Goal: Information Seeking & Learning: Compare options

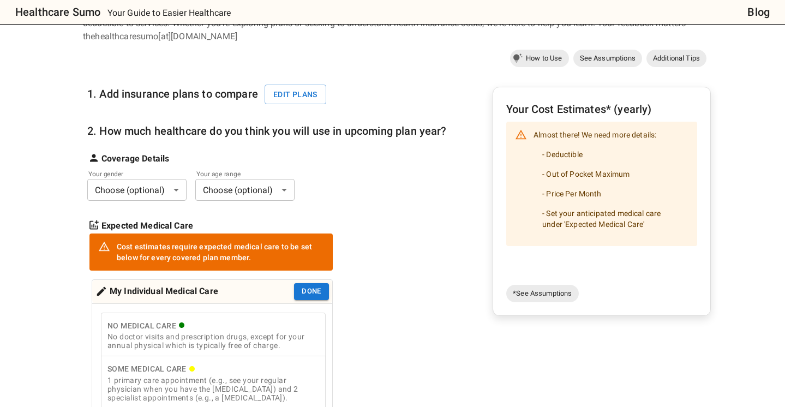
scroll to position [88, 0]
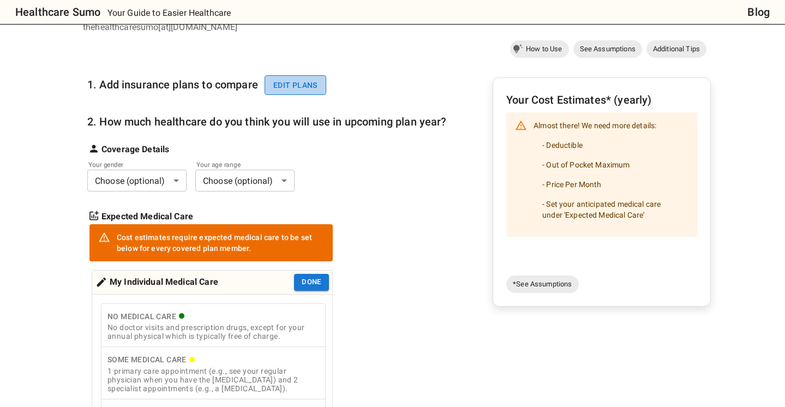
click at [306, 86] on button "Edit plans" at bounding box center [296, 85] width 62 height 20
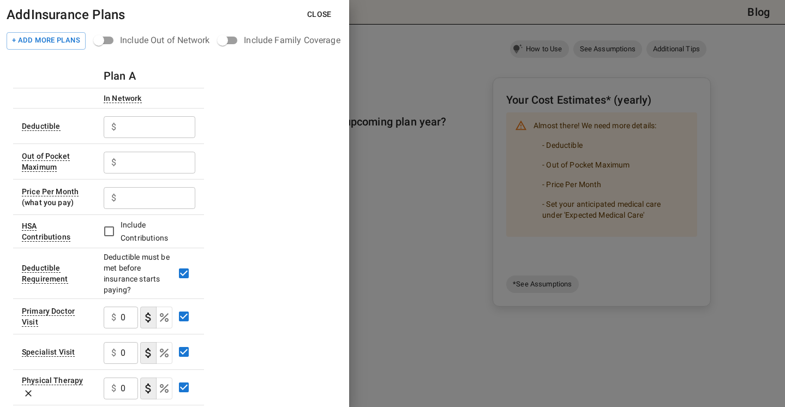
click at [164, 126] on input "text" at bounding box center [158, 127] width 75 height 22
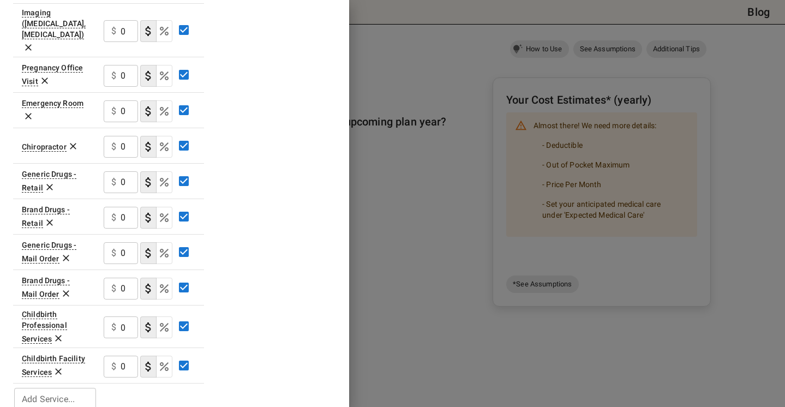
scroll to position [0, 0]
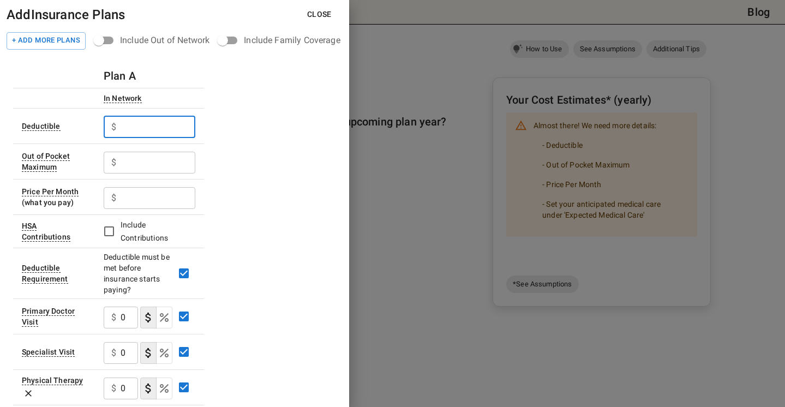
click at [159, 128] on input "text" at bounding box center [158, 127] width 75 height 22
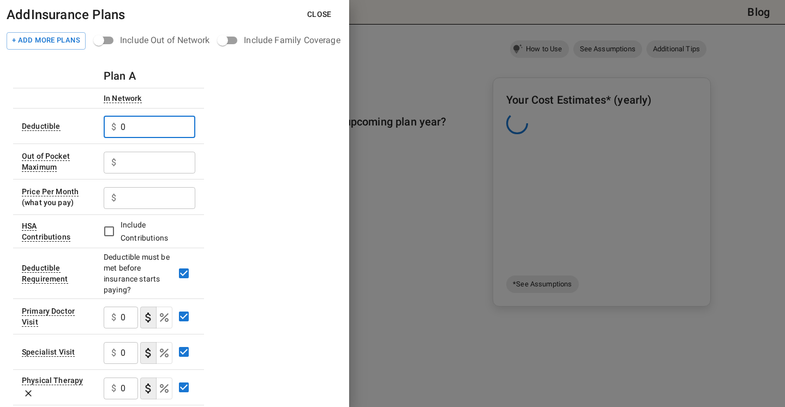
type input "0"
click at [143, 160] on input "text" at bounding box center [158, 163] width 75 height 22
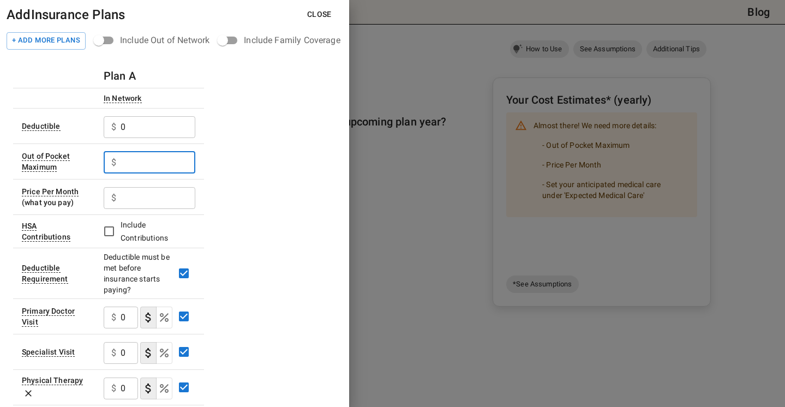
click at [155, 161] on input "text" at bounding box center [158, 163] width 75 height 22
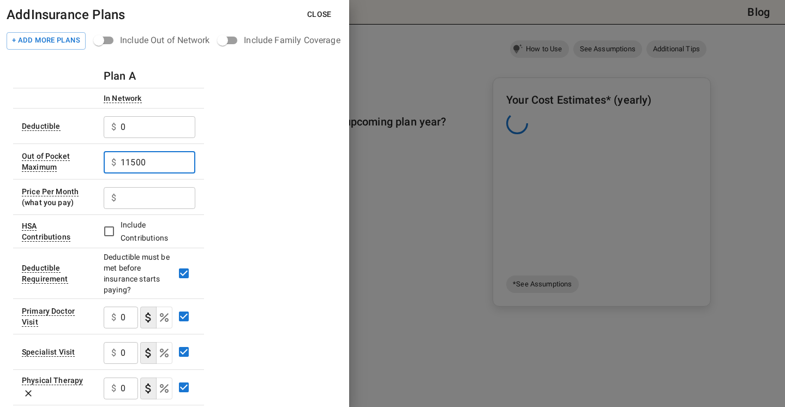
type input "11500"
click at [147, 193] on input "text" at bounding box center [158, 198] width 75 height 22
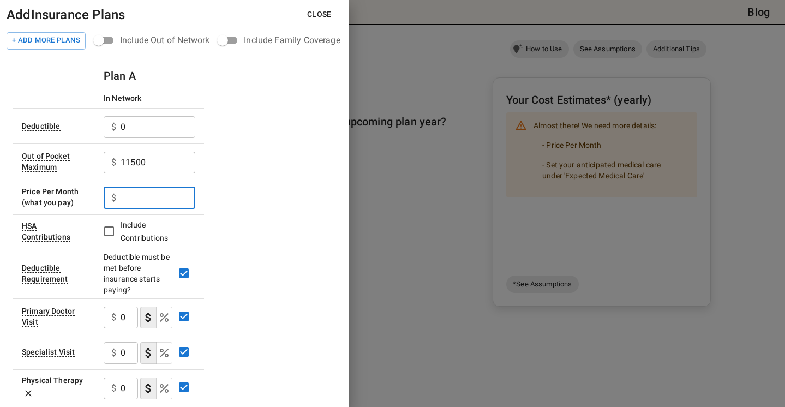
click at [142, 198] on input "text" at bounding box center [158, 198] width 75 height 22
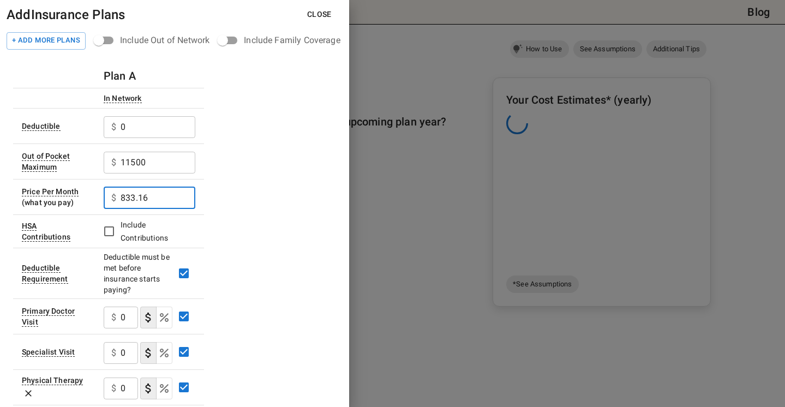
type input "833.16"
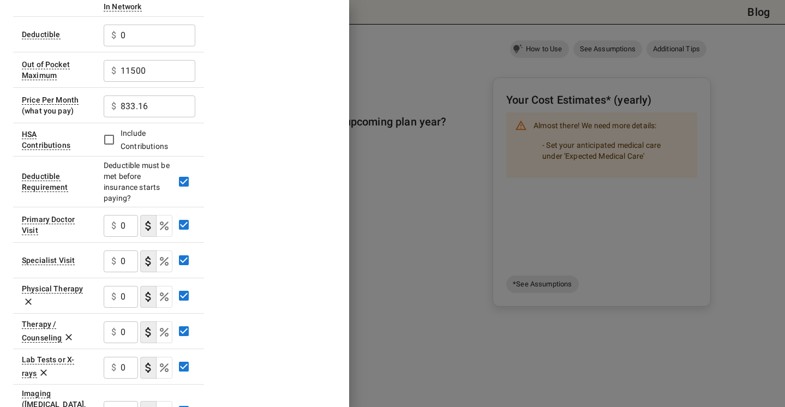
scroll to position [159, 0]
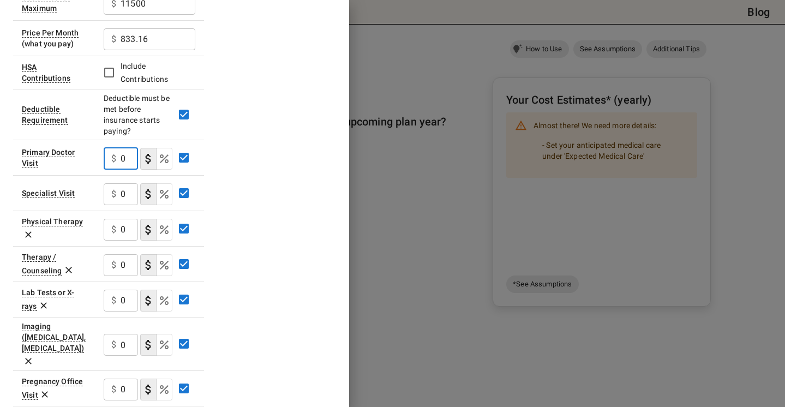
click at [125, 159] on input "0" at bounding box center [129, 159] width 17 height 22
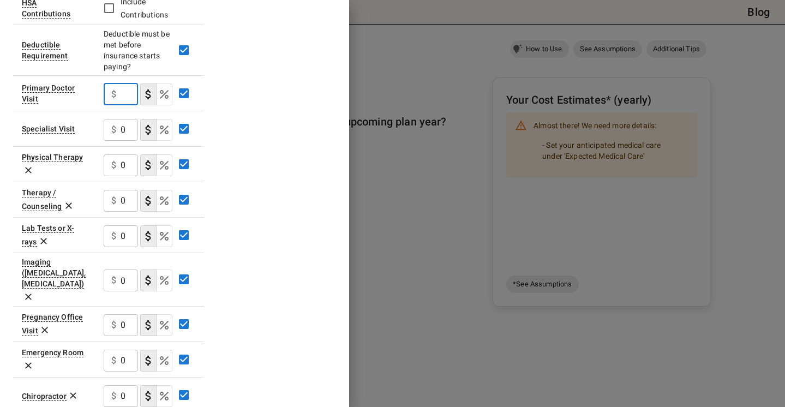
scroll to position [231, 0]
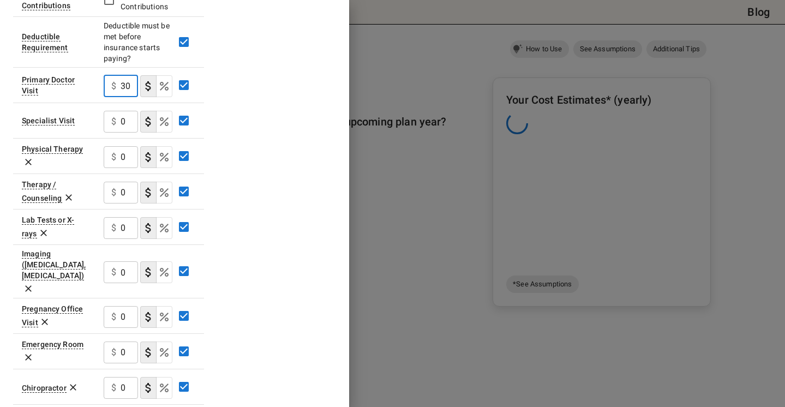
type input "30"
click at [128, 124] on input "0" at bounding box center [129, 122] width 17 height 22
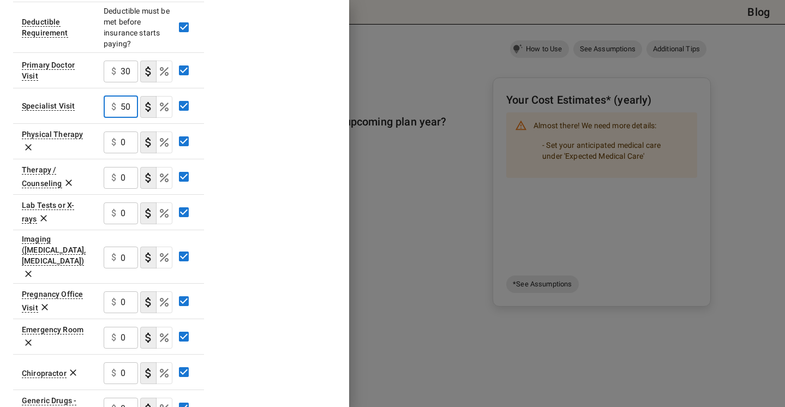
scroll to position [252, 0]
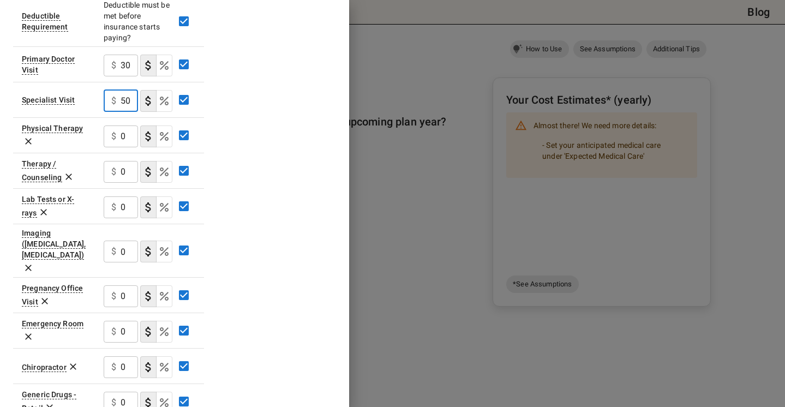
type input "50"
click at [124, 141] on input "0" at bounding box center [129, 136] width 17 height 22
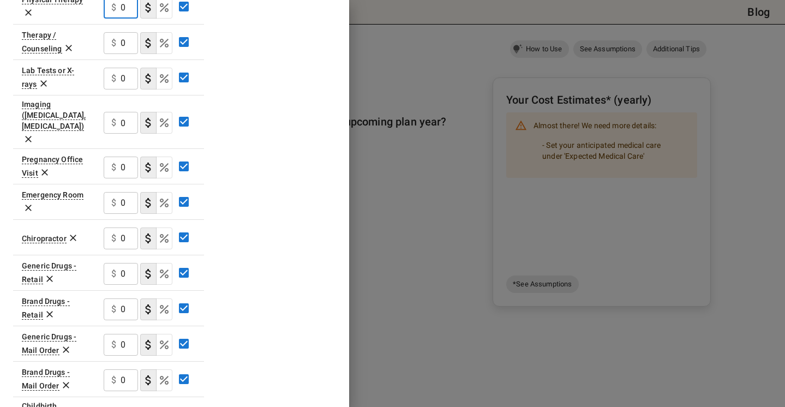
scroll to position [389, 0]
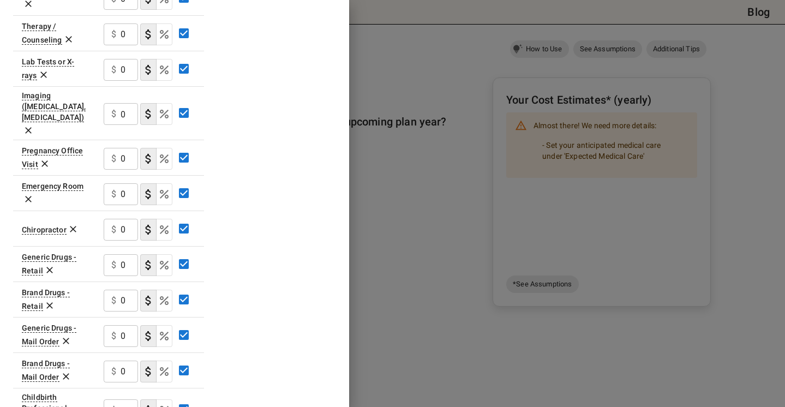
click at [119, 183] on div "$ 0 ​" at bounding box center [121, 194] width 34 height 22
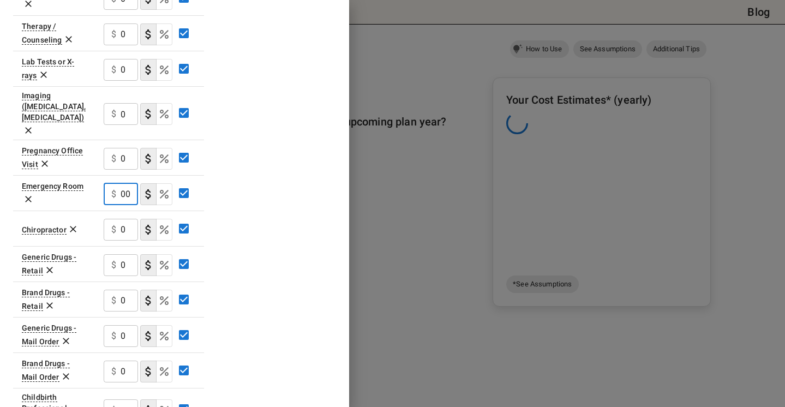
scroll to position [0, 0]
click at [243, 124] on div "Plan A In Network Deductible $ 0 ​ Out of Pocket Maximum $ 11500 ​ Price Per Mo…" at bounding box center [174, 84] width 323 height 820
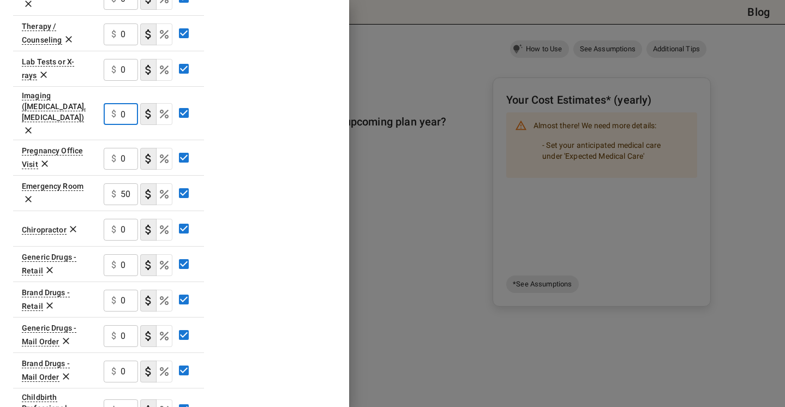
click at [122, 105] on input "0" at bounding box center [129, 114] width 17 height 22
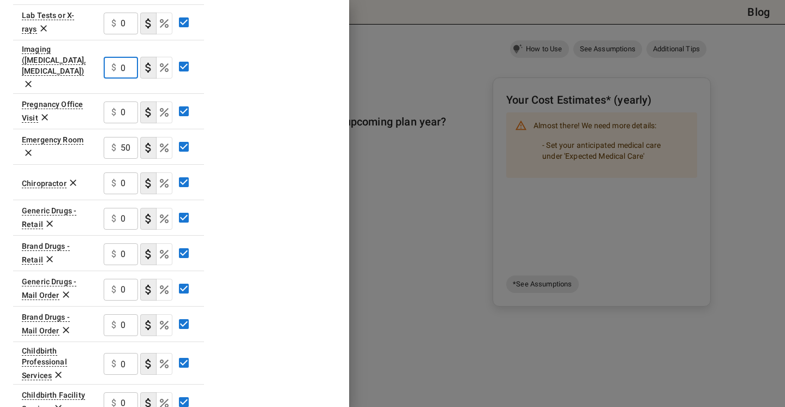
scroll to position [472, 0]
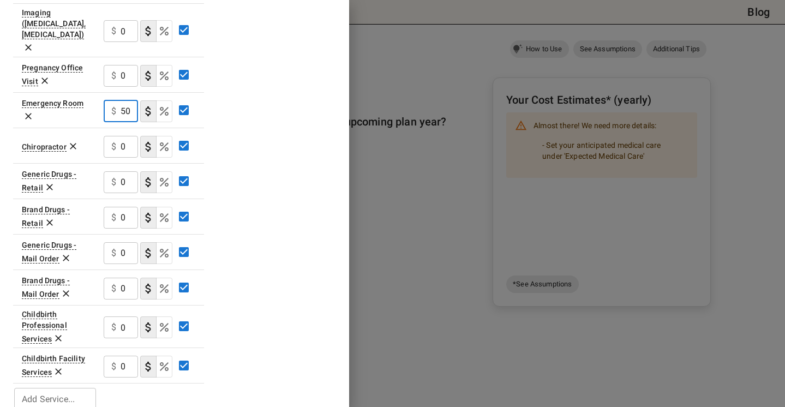
click at [127, 100] on input "500" at bounding box center [129, 111] width 17 height 22
drag, startPoint x: 129, startPoint y: 94, endPoint x: 159, endPoint y: 94, distance: 29.5
click at [159, 96] on div "$ 500 ​" at bounding box center [150, 110] width 92 height 28
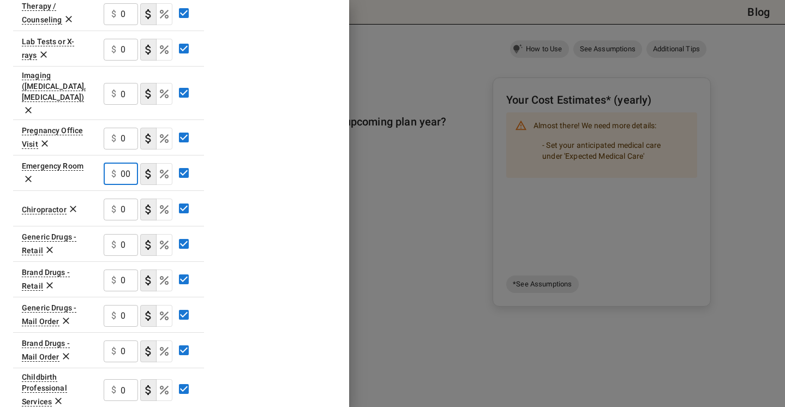
scroll to position [472, 0]
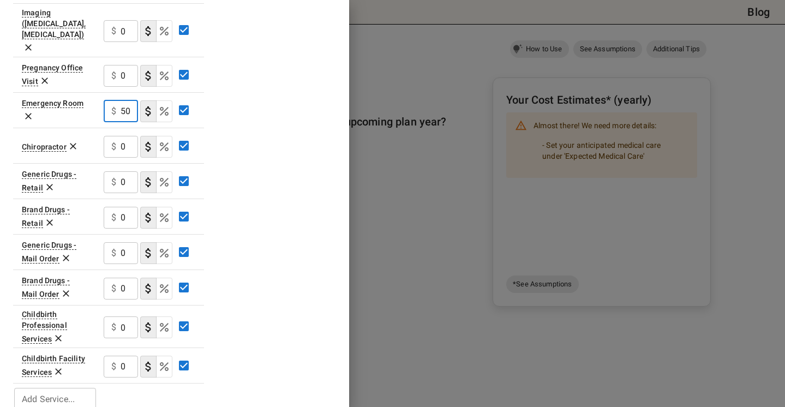
type input "5"
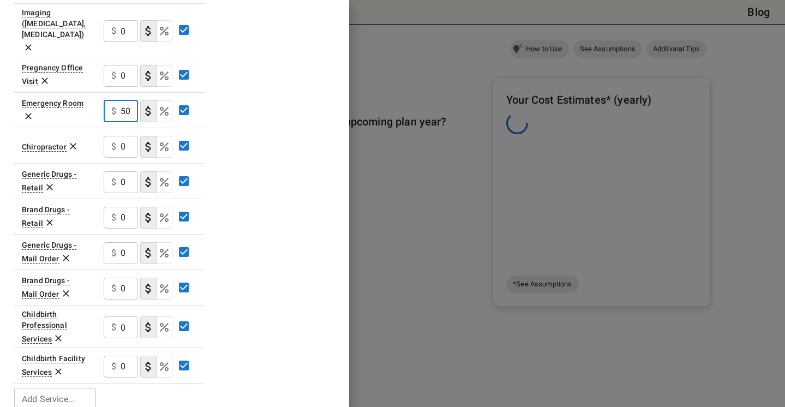
scroll to position [0, 0]
type input "500"
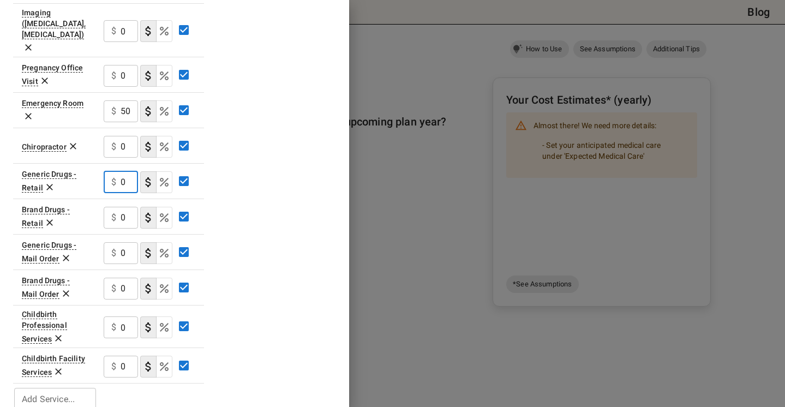
click at [126, 171] on input "0" at bounding box center [129, 182] width 17 height 22
type input "10"
click at [127, 207] on input "0" at bounding box center [129, 218] width 17 height 22
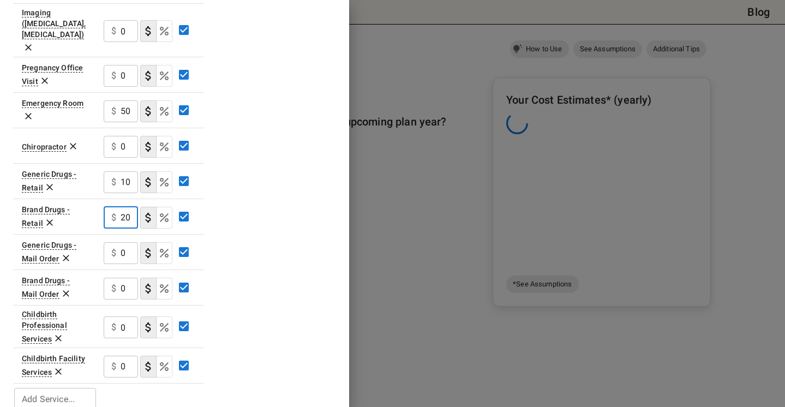
type input "20"
click at [119, 242] on div "$ 0 ​" at bounding box center [121, 253] width 34 height 22
type input "30"
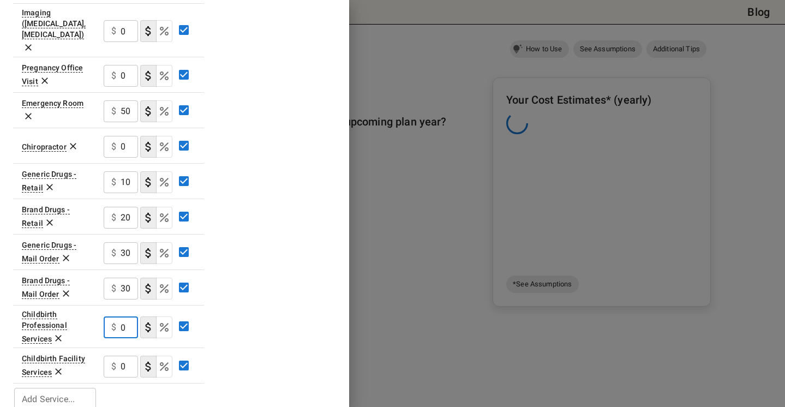
click at [128, 316] on input "0" at bounding box center [129, 327] width 17 height 22
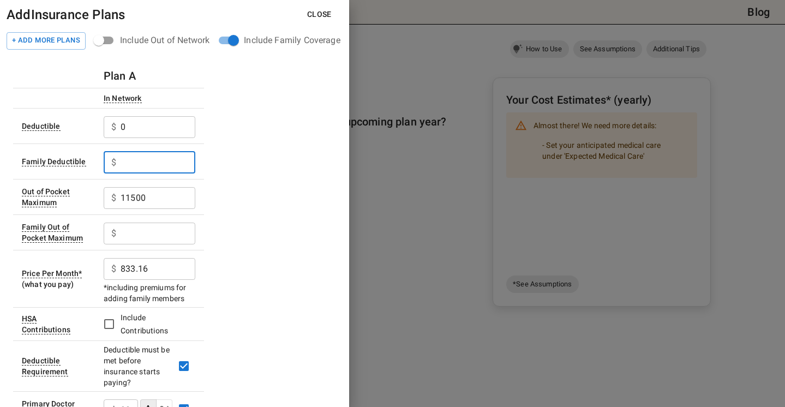
click at [130, 159] on input "text" at bounding box center [158, 163] width 75 height 22
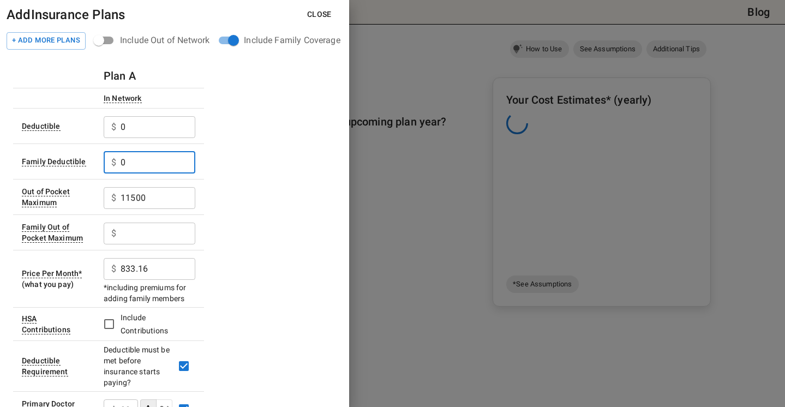
type input "0"
click at [130, 201] on input "11500" at bounding box center [158, 198] width 75 height 22
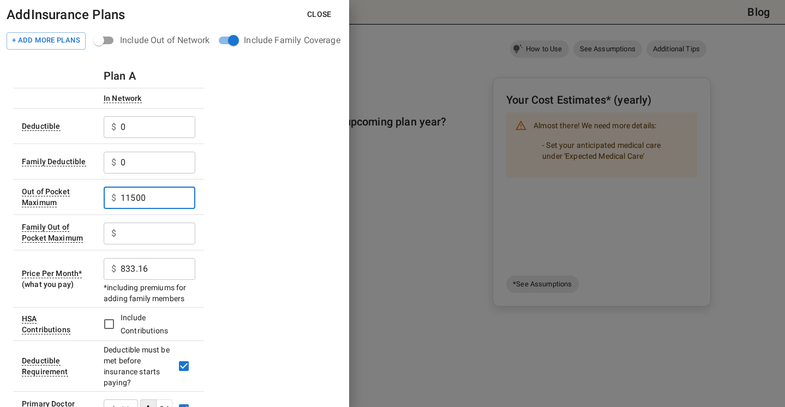
click at [130, 199] on input "11500" at bounding box center [158, 198] width 75 height 22
click at [133, 195] on input "11500" at bounding box center [158, 198] width 75 height 22
click at [129, 138] on input "text" at bounding box center [158, 127] width 75 height 22
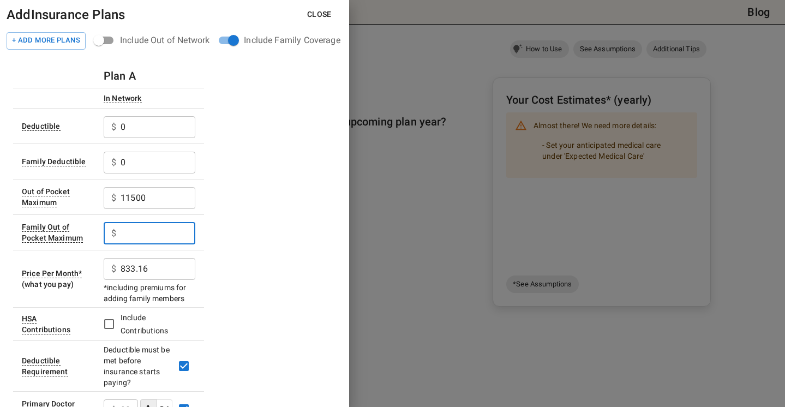
paste input "11500"
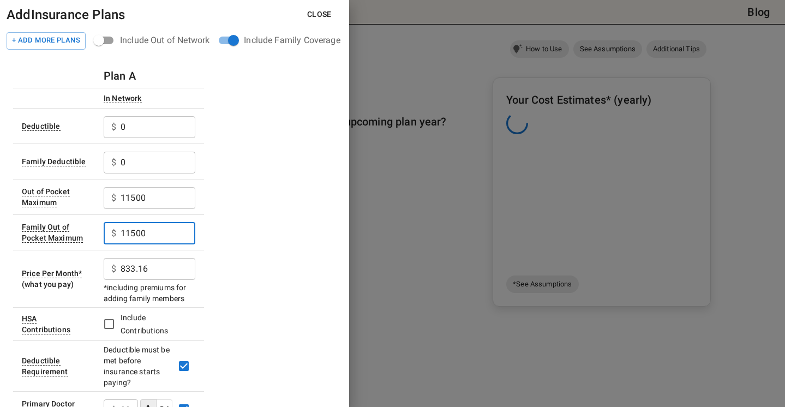
type input "11500"
click at [133, 138] on input "11500" at bounding box center [158, 127] width 75 height 22
click at [133, 197] on input "11500" at bounding box center [158, 198] width 75 height 22
type input "4500"
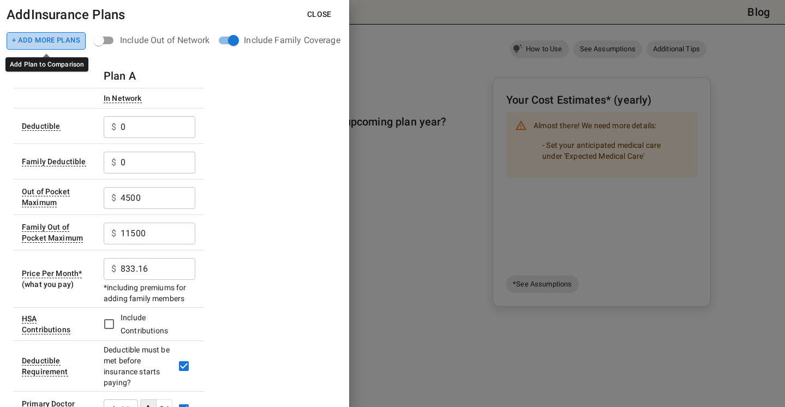
click at [53, 44] on button "+ Add More Plans" at bounding box center [46, 40] width 79 height 17
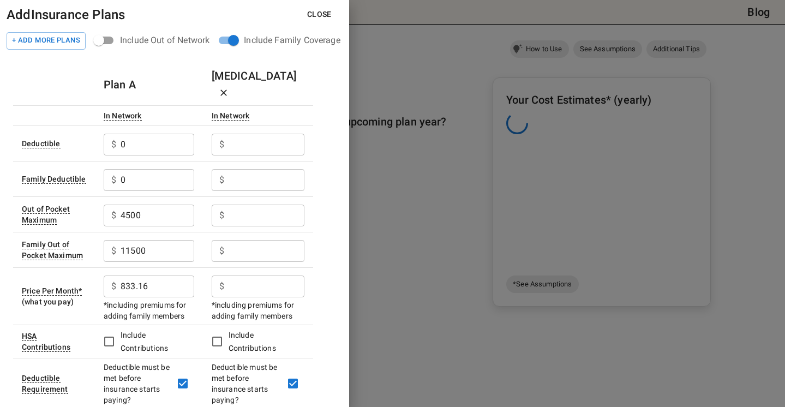
click at [194, 134] on input "text" at bounding box center [158, 145] width 74 height 22
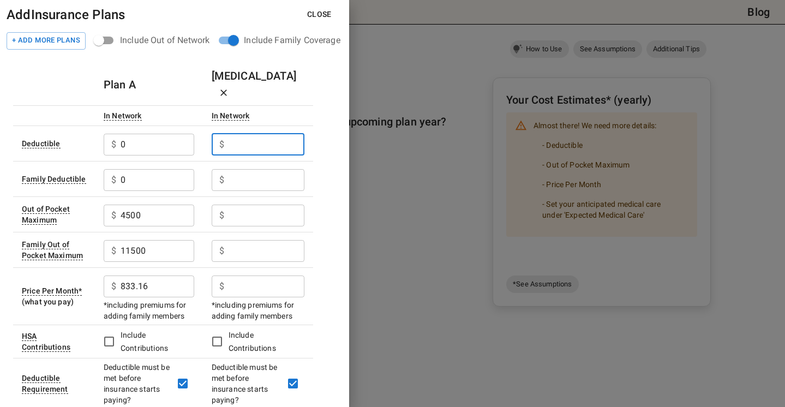
click at [324, 16] on button "Close" at bounding box center [319, 14] width 42 height 20
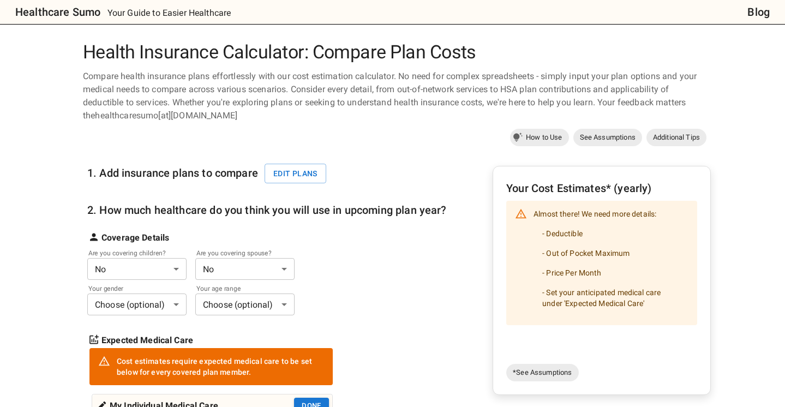
scroll to position [5, 0]
